Goal: Information Seeking & Learning: Learn about a topic

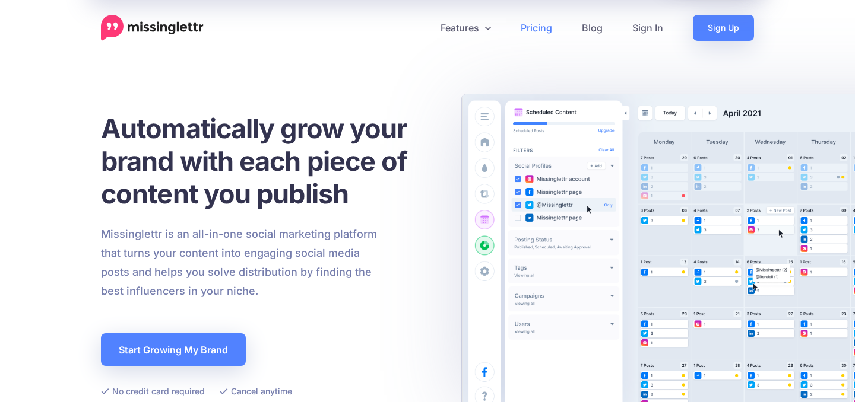
click at [538, 28] on link "Pricing" at bounding box center [536, 28] width 61 height 26
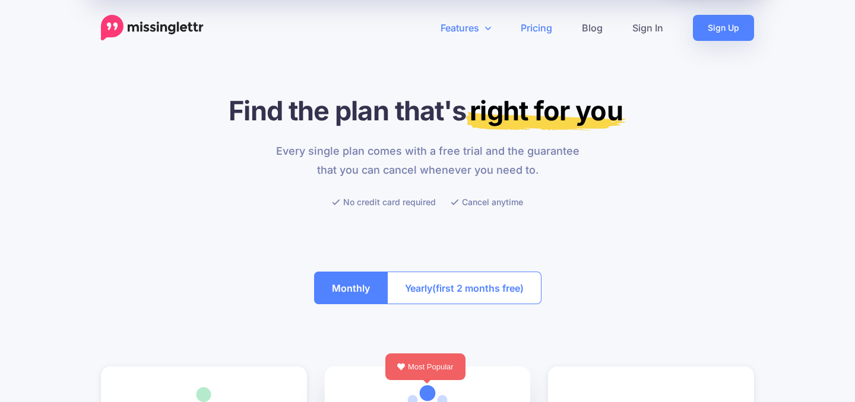
click at [466, 20] on link "Features" at bounding box center [465, 28] width 80 height 26
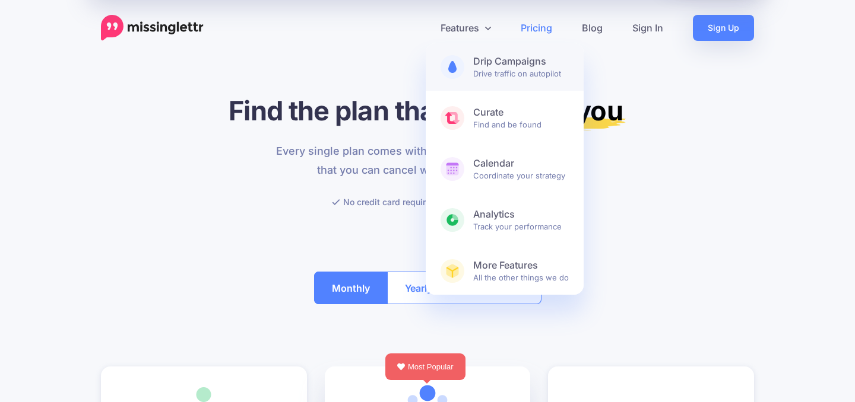
click at [513, 72] on span "Drip Campaigns Drive traffic on autopilot" at bounding box center [521, 67] width 96 height 24
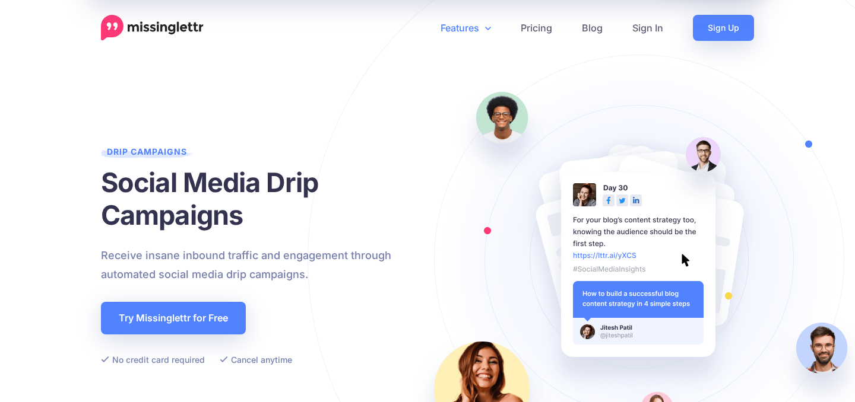
click at [482, 29] on link "Features" at bounding box center [465, 28] width 80 height 26
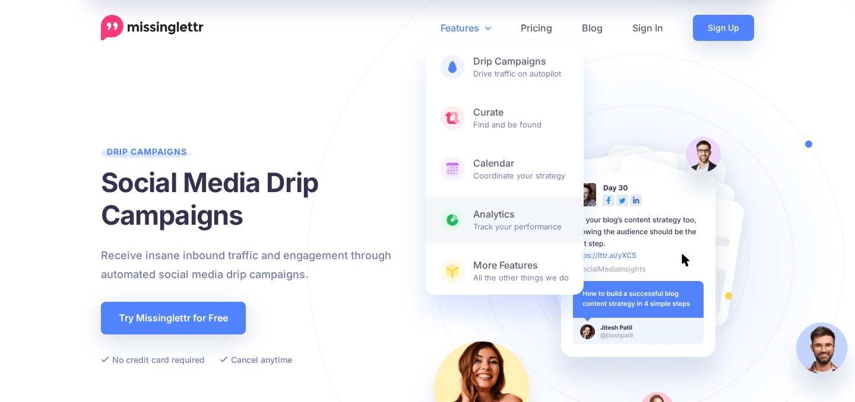
click at [476, 214] on b "Analytics" at bounding box center [521, 214] width 96 height 12
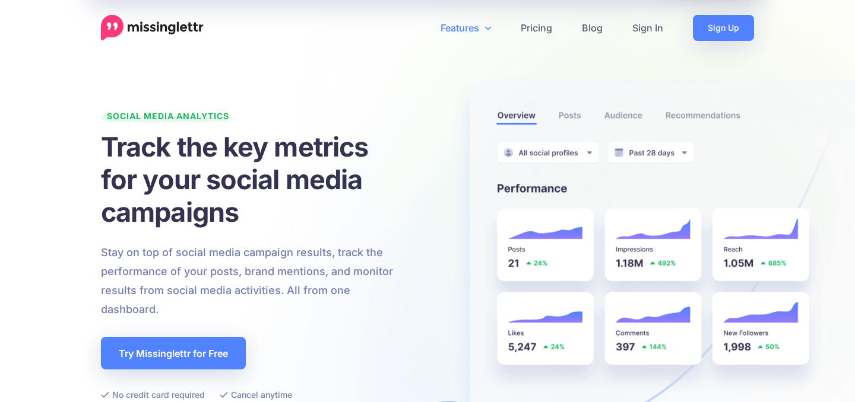
click at [141, 28] on img at bounding box center [152, 28] width 103 height 26
